Goal: Download file/media

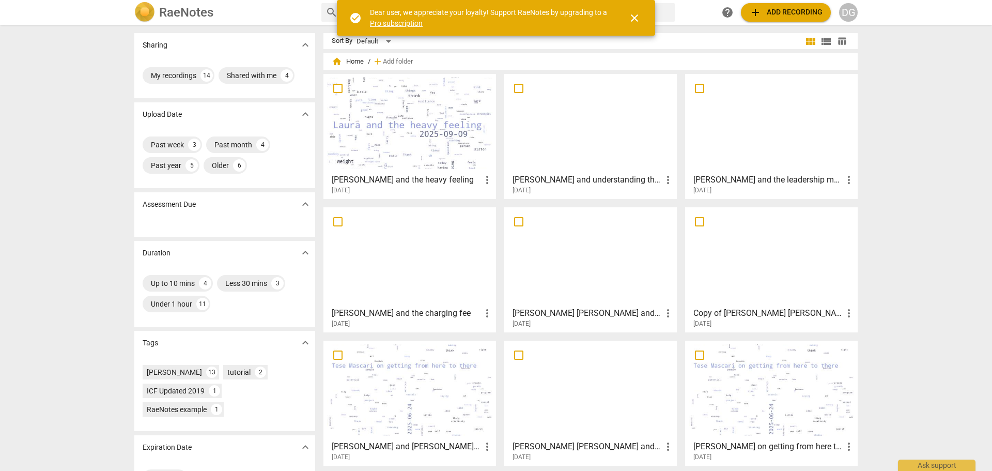
click at [395, 403] on div at bounding box center [409, 389] width 165 height 91
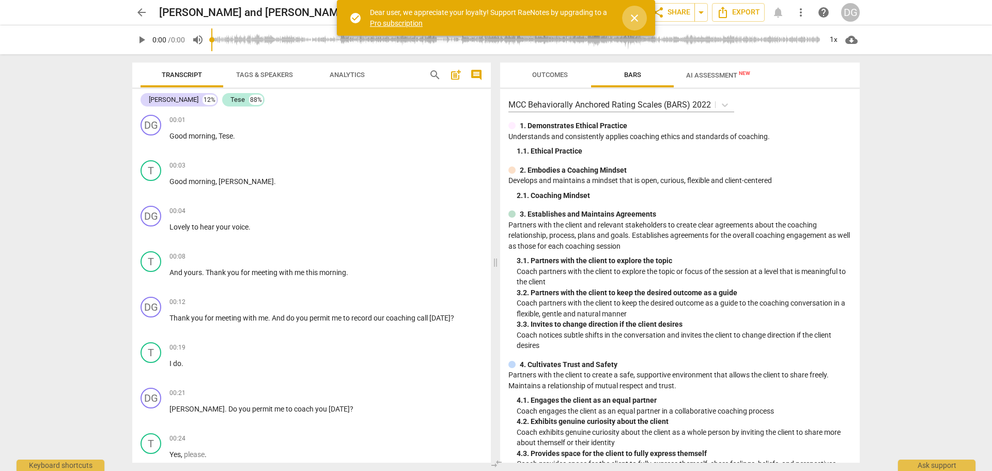
click at [636, 15] on span "close" at bounding box center [634, 18] width 12 height 12
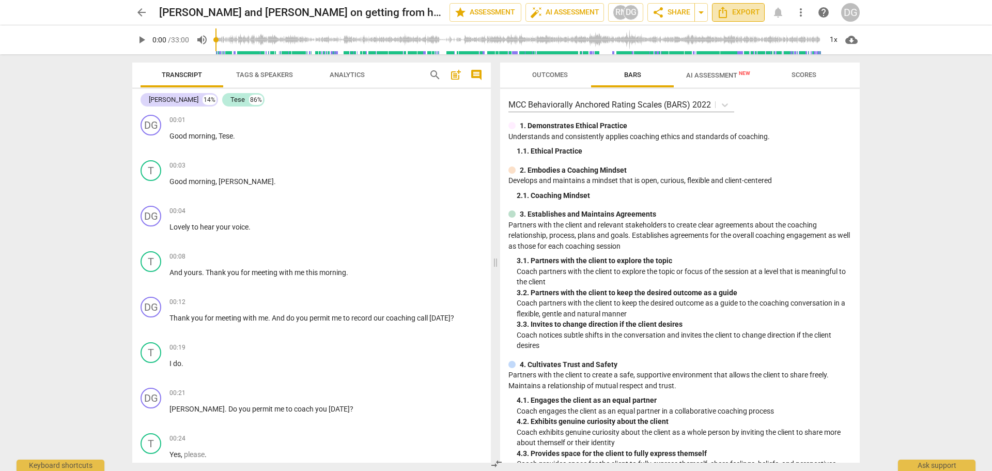
click at [727, 11] on icon "Export" at bounding box center [723, 12] width 8 height 11
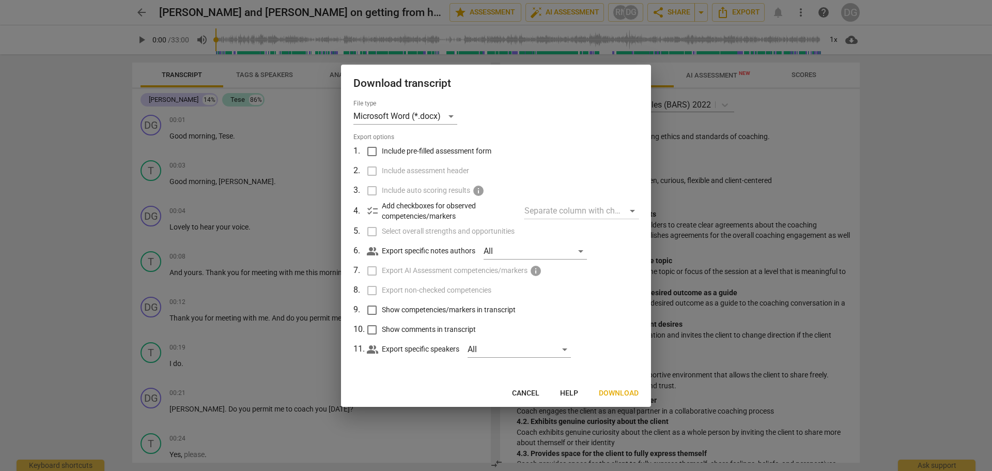
click at [631, 208] on div "Separate column with check marks" at bounding box center [582, 211] width 114 height 17
click at [629, 210] on div "Separate column with check marks" at bounding box center [582, 211] width 114 height 17
click at [580, 251] on div "All" at bounding box center [535, 251] width 103 height 17
click at [607, 247] on div at bounding box center [496, 235] width 992 height 471
click at [572, 392] on span "Help" at bounding box center [569, 393] width 18 height 10
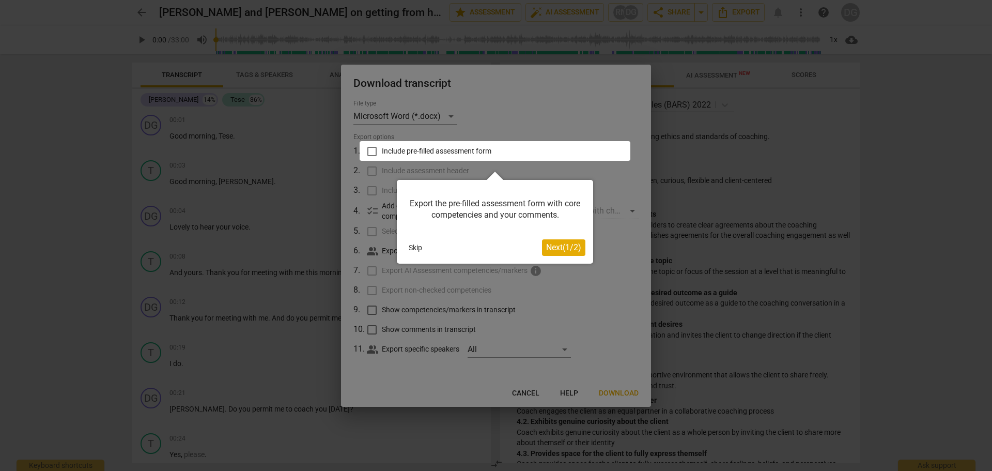
click at [420, 250] on button "Skip" at bounding box center [416, 248] width 22 height 16
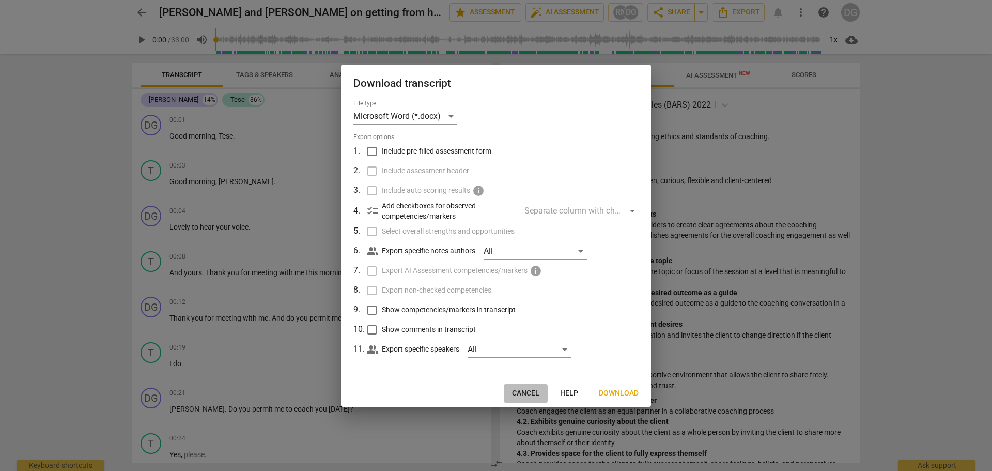
click at [524, 390] on span "Cancel" at bounding box center [525, 393] width 27 height 10
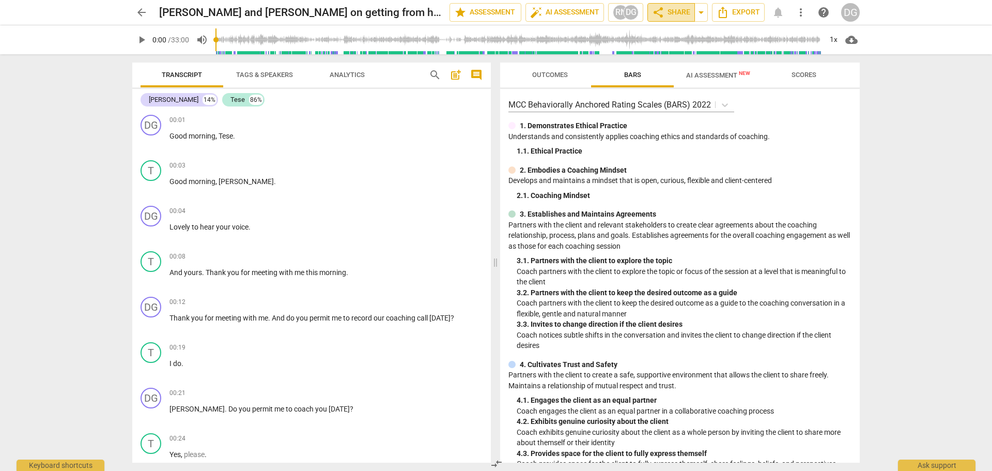
click at [675, 8] on span "share Share" at bounding box center [671, 12] width 38 height 12
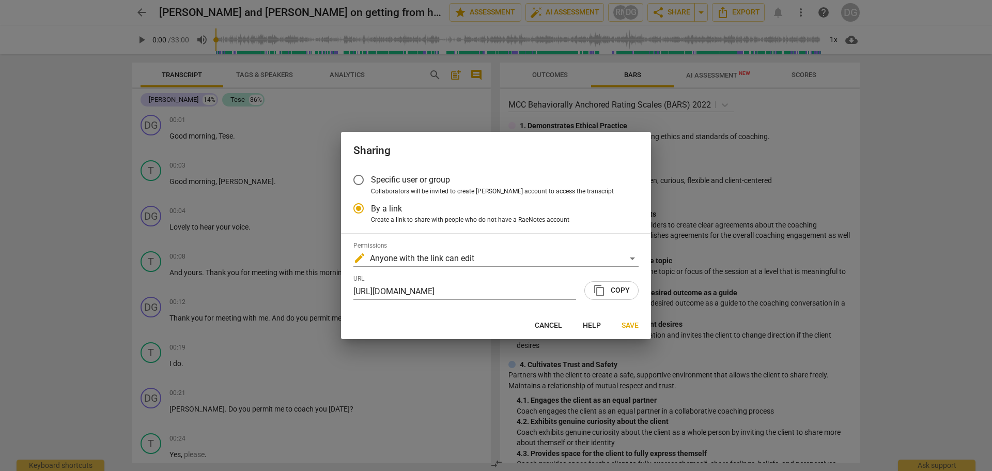
click at [746, 10] on div at bounding box center [496, 235] width 992 height 471
radio input "false"
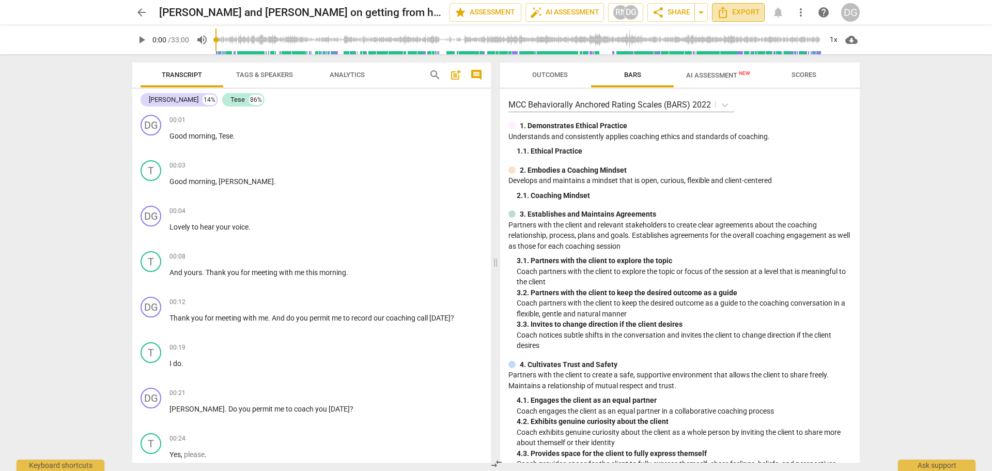
click at [742, 11] on span "Export" at bounding box center [738, 12] width 43 height 12
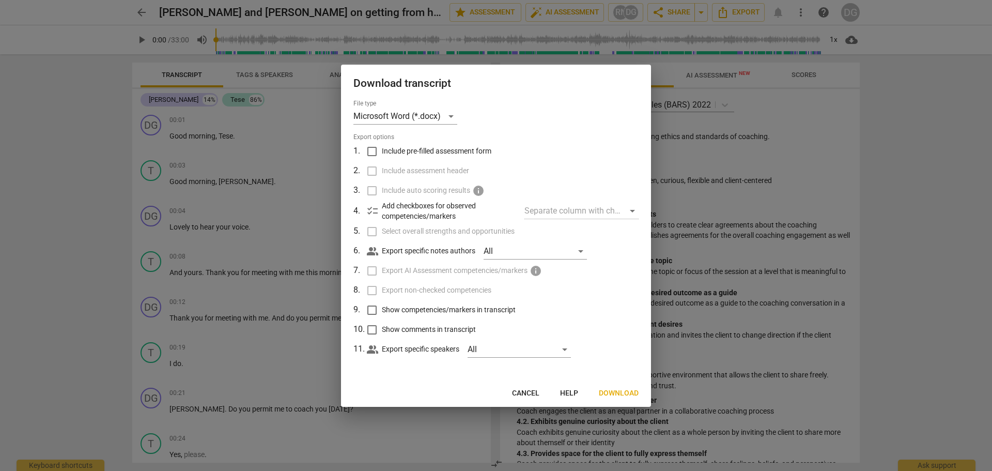
drag, startPoint x: 372, startPoint y: 149, endPoint x: 378, endPoint y: 149, distance: 6.7
click at [378, 149] on input "Include pre-filled assessment form" at bounding box center [372, 152] width 20 height 20
checkbox input "true"
click at [376, 167] on input "Include assessment header" at bounding box center [372, 171] width 20 height 20
checkbox input "true"
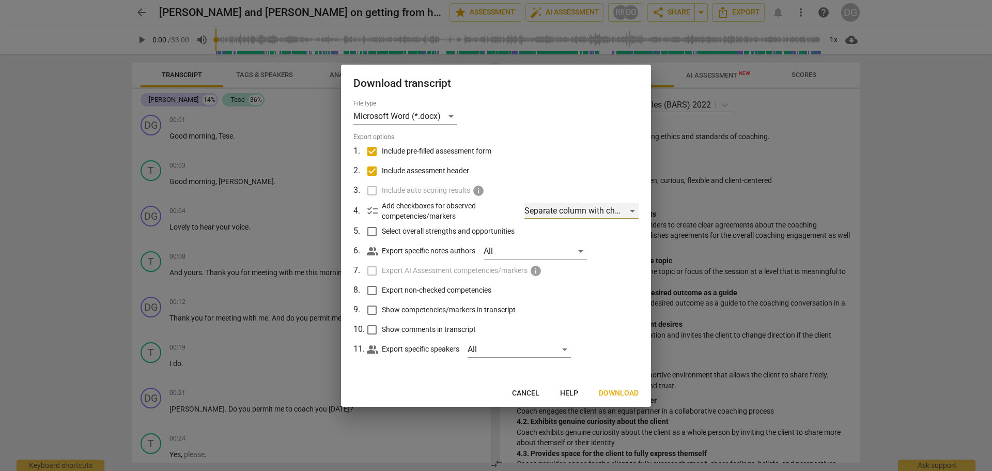
click at [628, 210] on div "Separate column with check marks" at bounding box center [582, 211] width 114 height 17
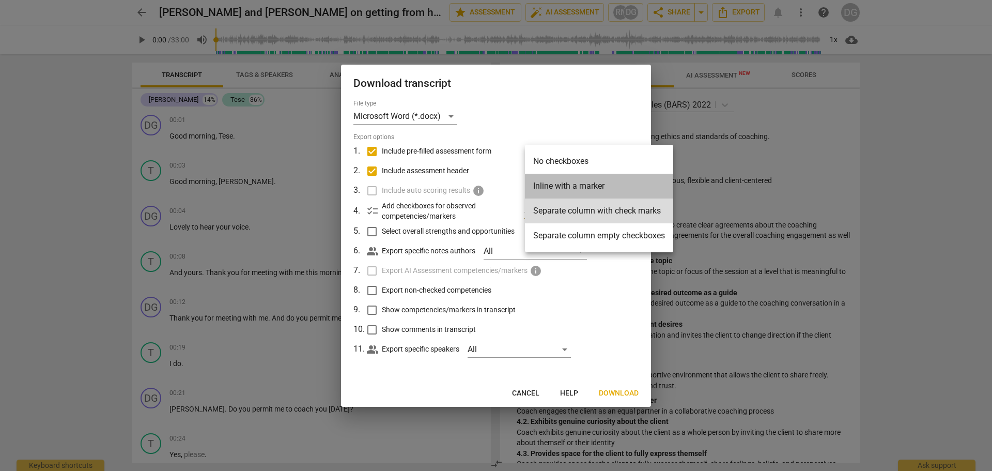
click at [575, 187] on li "Inline with a marker" at bounding box center [599, 186] width 148 height 25
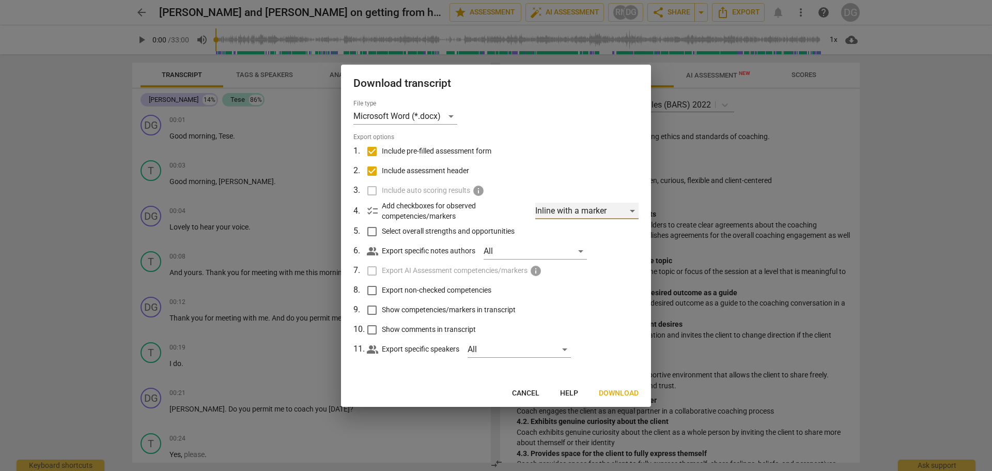
click at [629, 209] on div "Inline with a marker" at bounding box center [586, 211] width 103 height 17
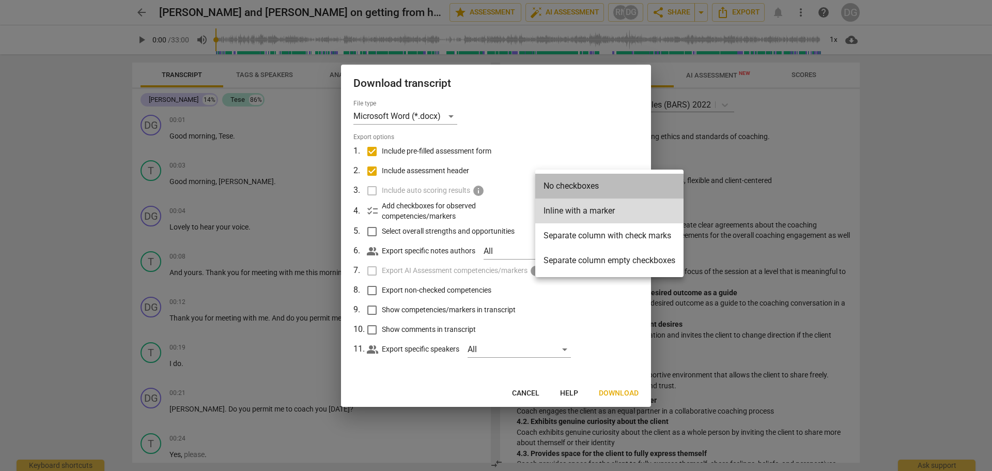
click at [581, 179] on li "No checkboxes" at bounding box center [609, 186] width 148 height 25
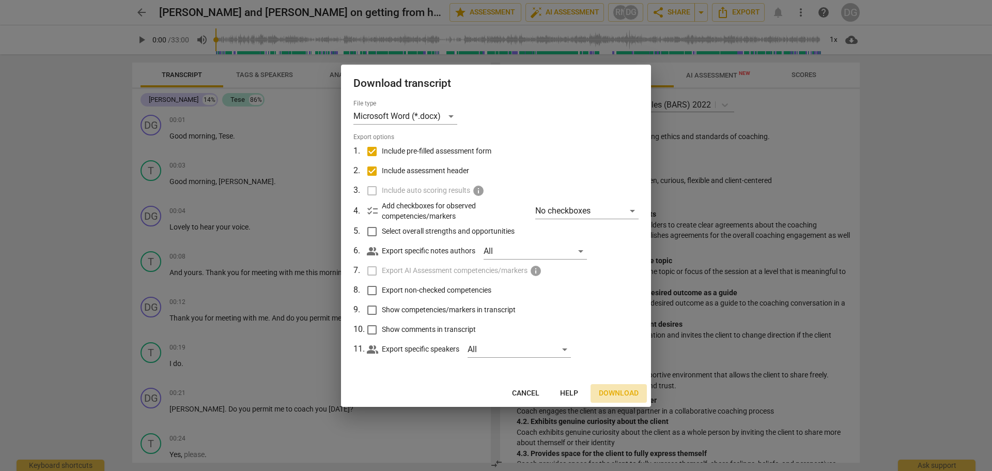
click at [616, 392] on span "Download" at bounding box center [619, 393] width 40 height 10
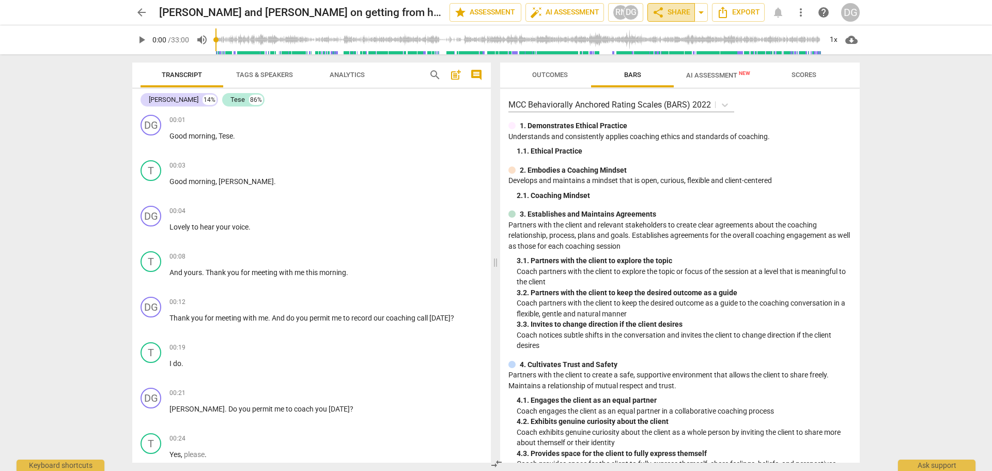
click at [676, 10] on span "share Share" at bounding box center [671, 12] width 38 height 12
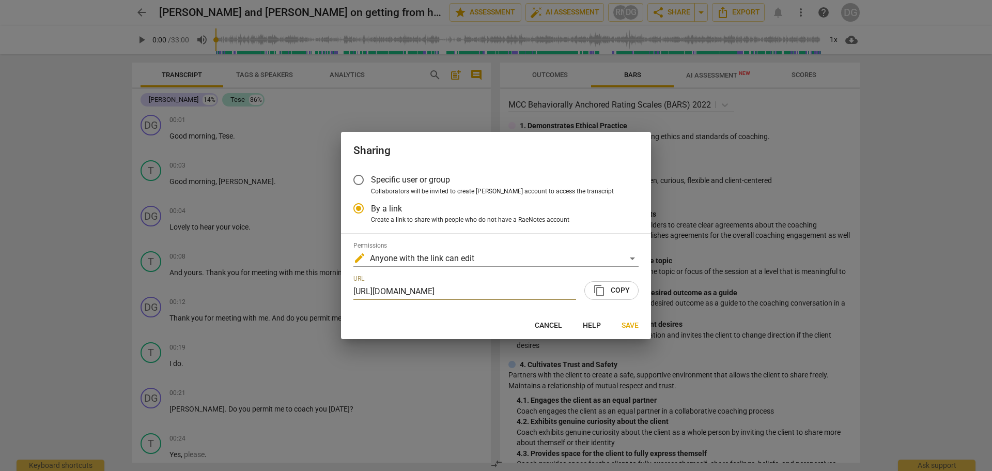
click at [546, 325] on span "Cancel" at bounding box center [548, 325] width 27 height 10
radio input "false"
